Goal: Find specific page/section: Find specific page/section

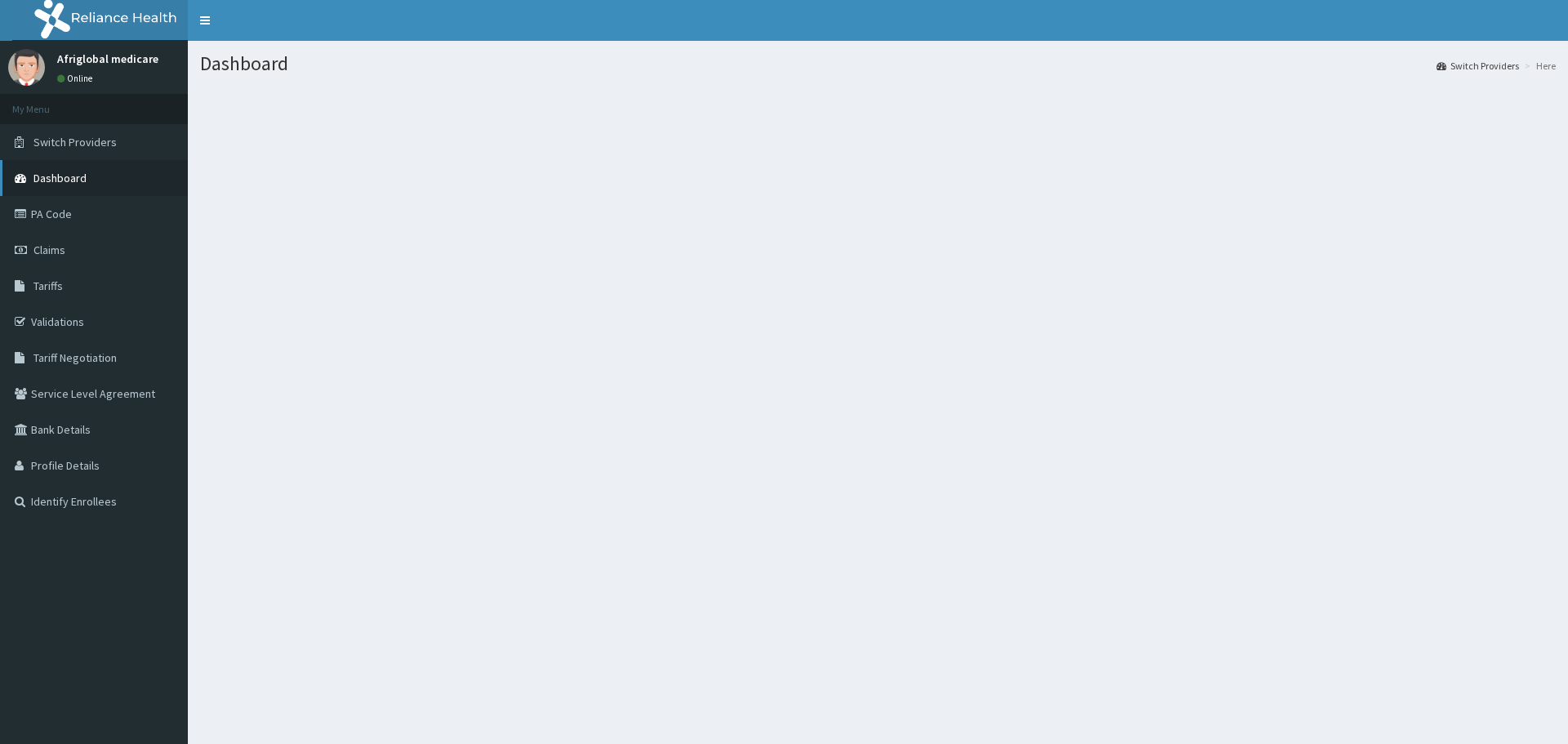
click at [71, 170] on link "Dashboard" at bounding box center [94, 178] width 188 height 36
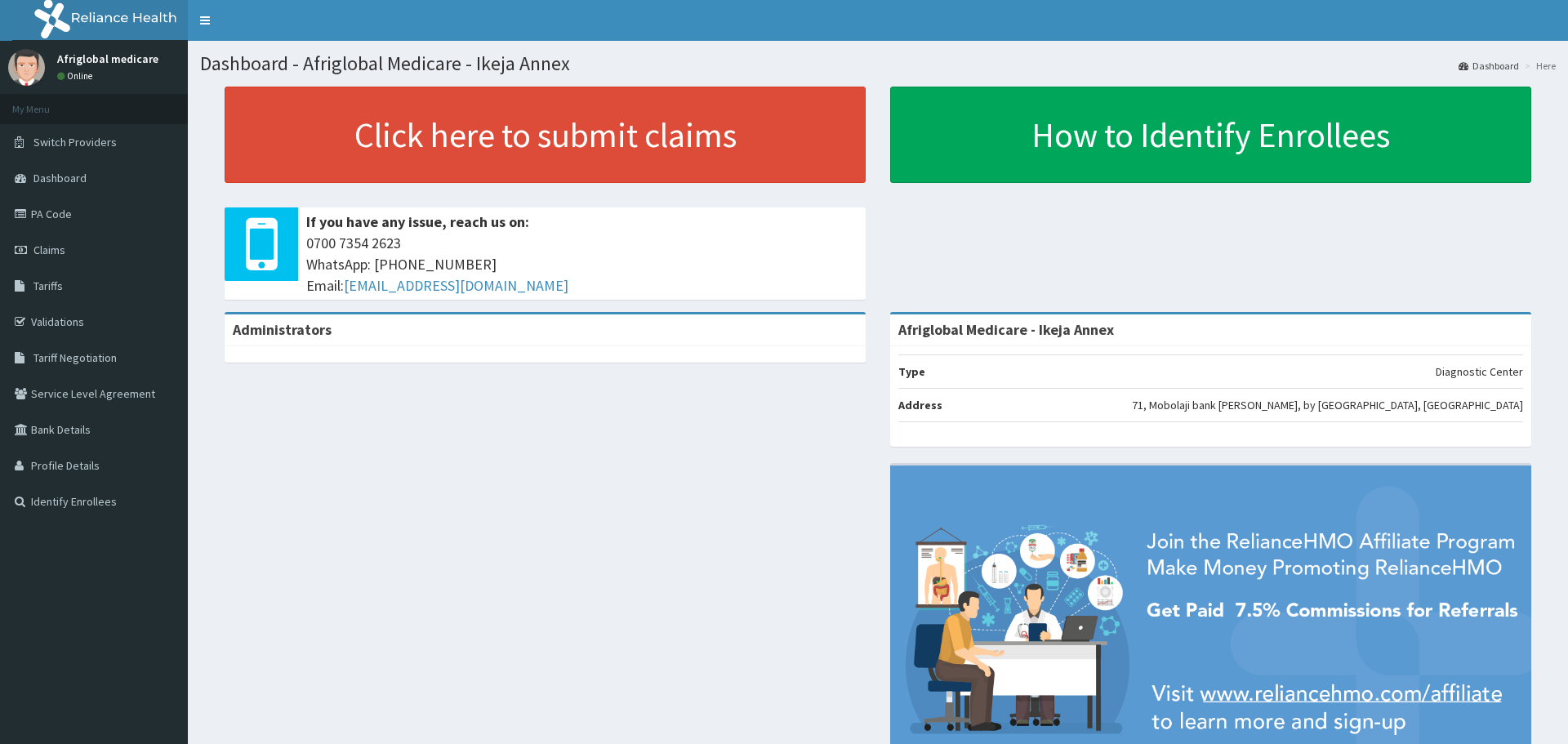
click at [73, 108] on li "My Menu" at bounding box center [94, 108] width 188 height 30
click at [69, 141] on span "Switch Providers" at bounding box center [75, 142] width 84 height 15
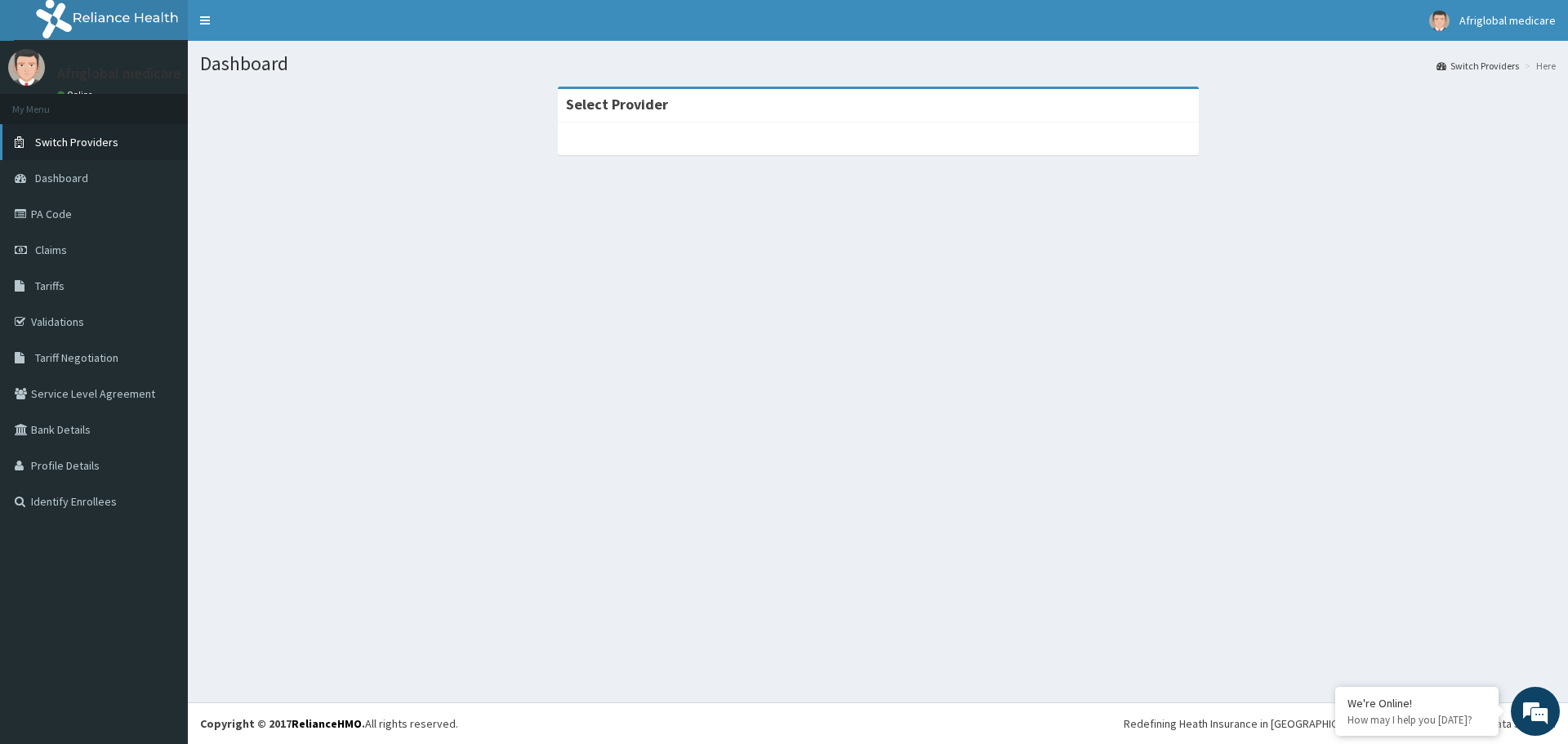
click at [41, 142] on span "Switch Providers" at bounding box center [77, 142] width 84 height 15
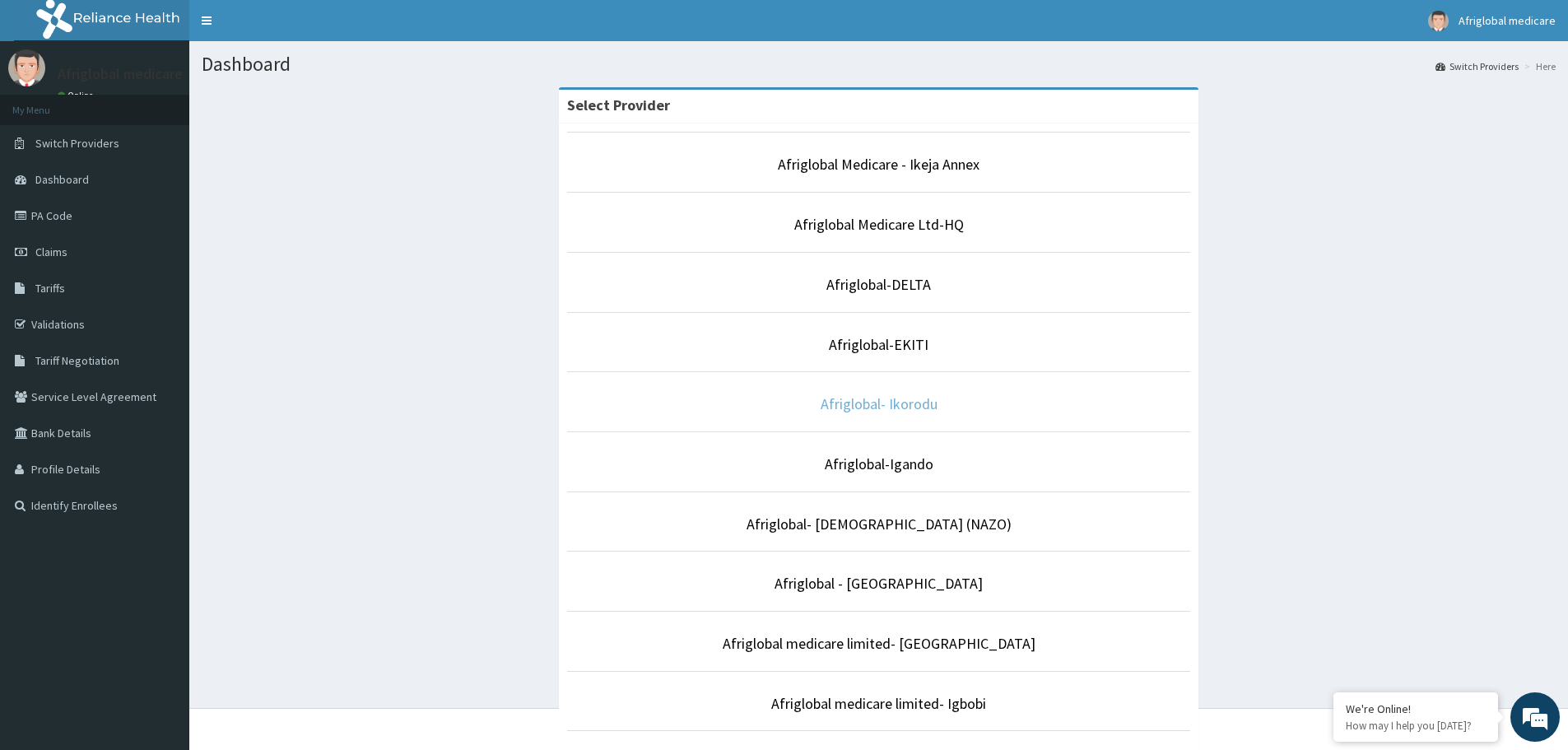
click at [885, 407] on link "Afriglobal- Ikorodu" at bounding box center [880, 403] width 117 height 19
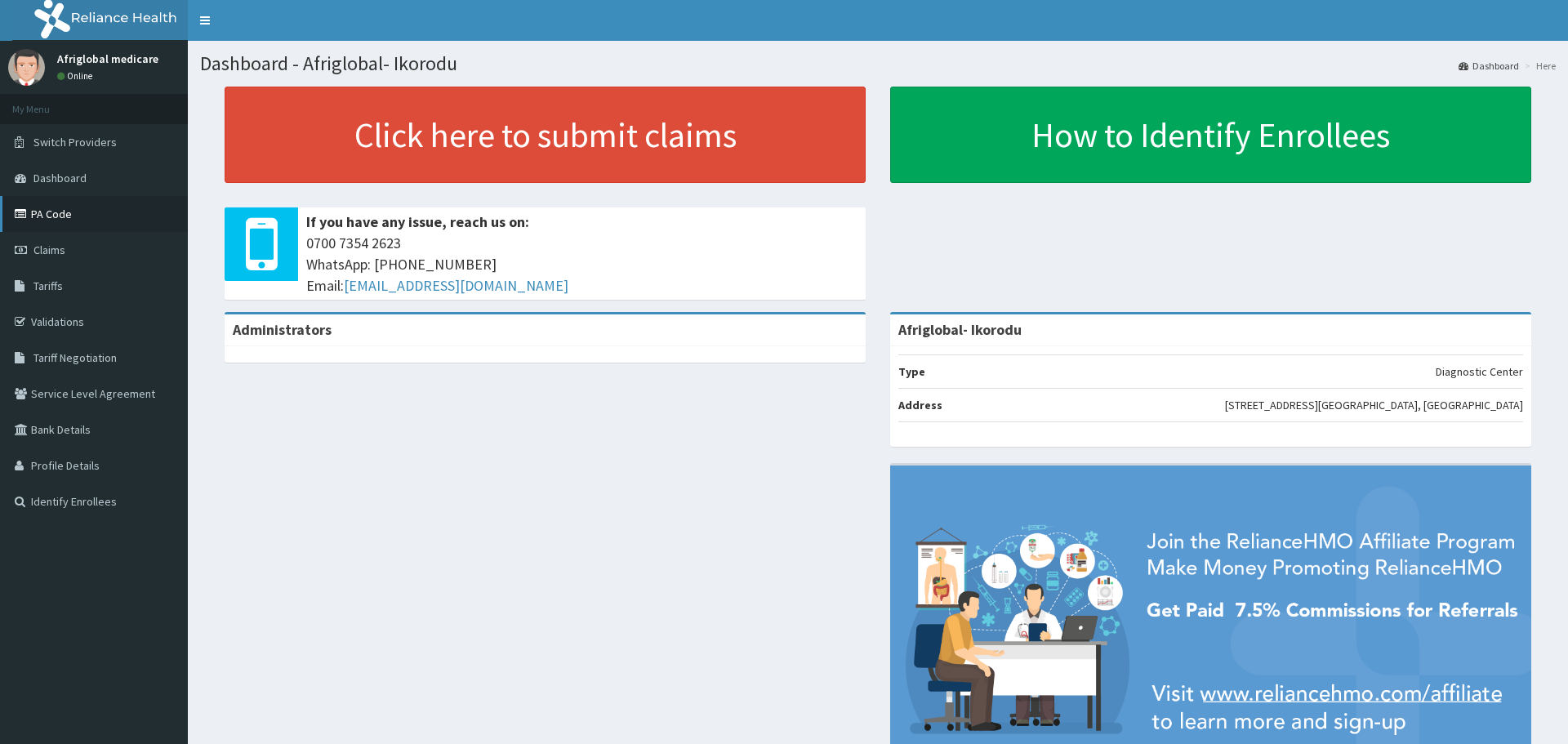
click at [66, 216] on link "PA Code" at bounding box center [94, 214] width 188 height 36
